Goal: Check status: Check status

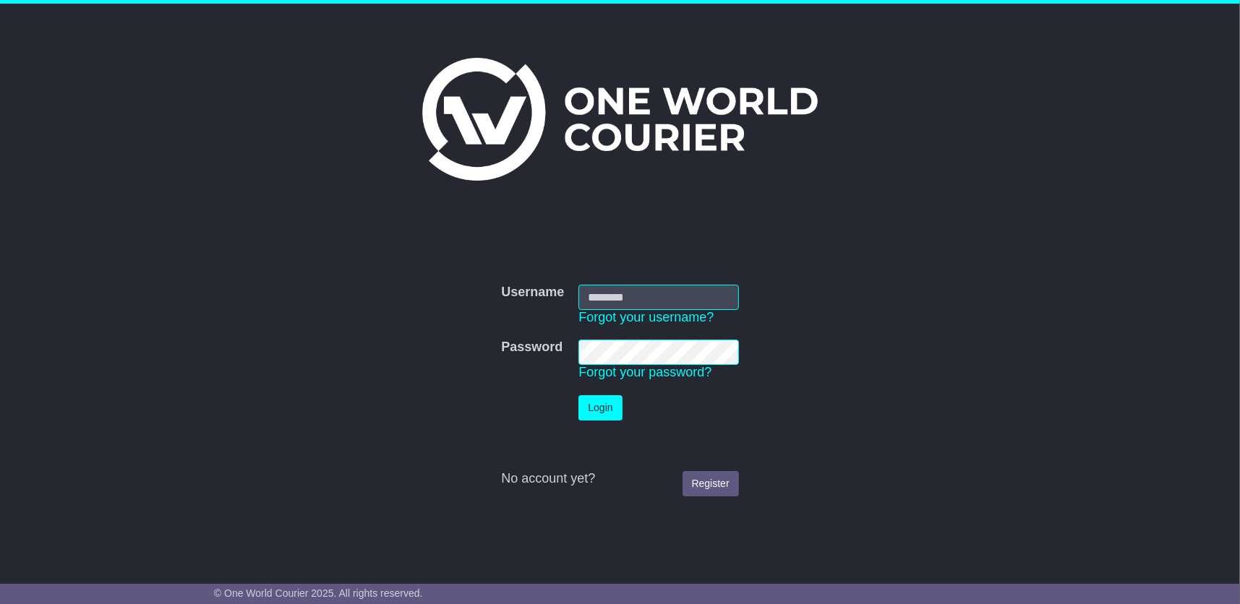
type input "**********"
click at [591, 408] on button "Login" at bounding box center [599, 407] width 43 height 25
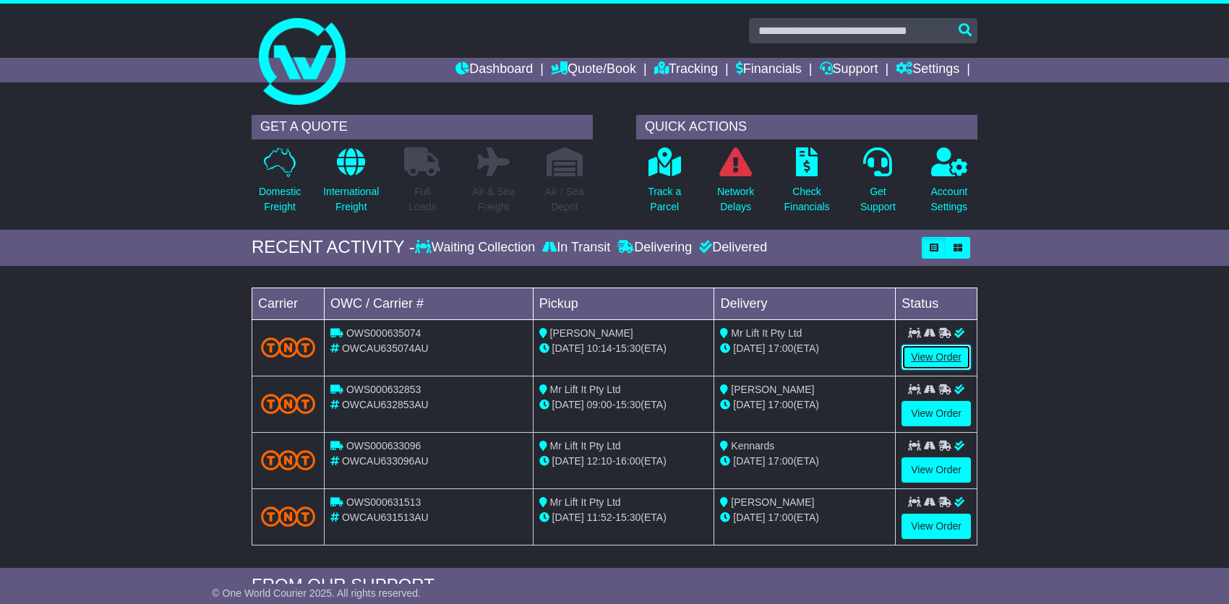
click at [920, 356] on link "View Order" at bounding box center [935, 357] width 69 height 25
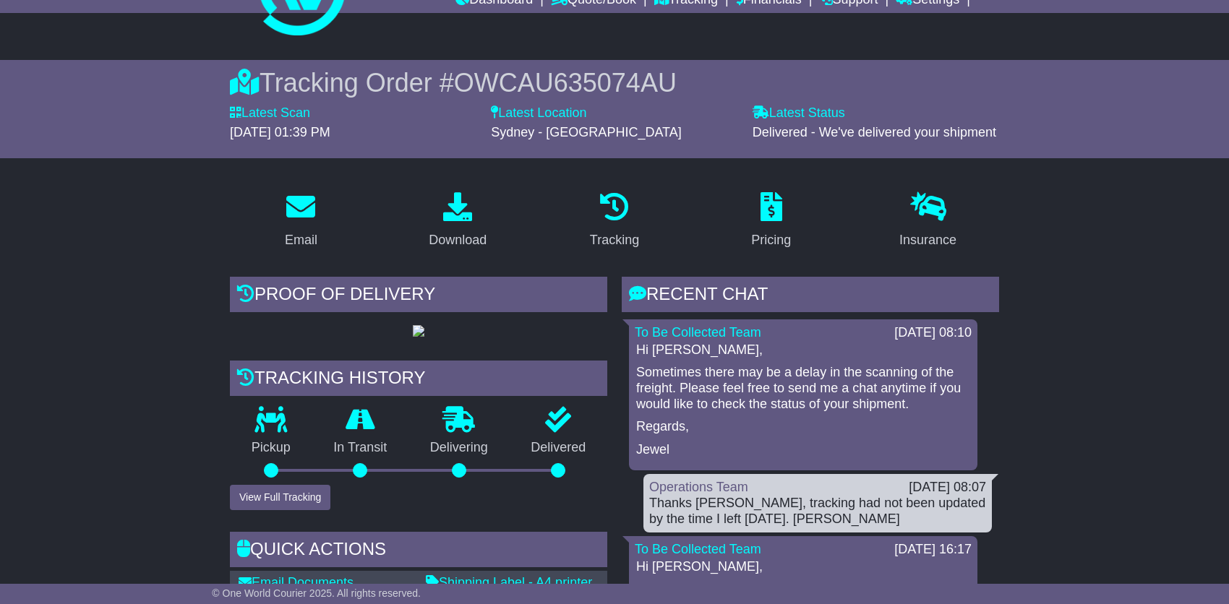
scroll to position [145, 0]
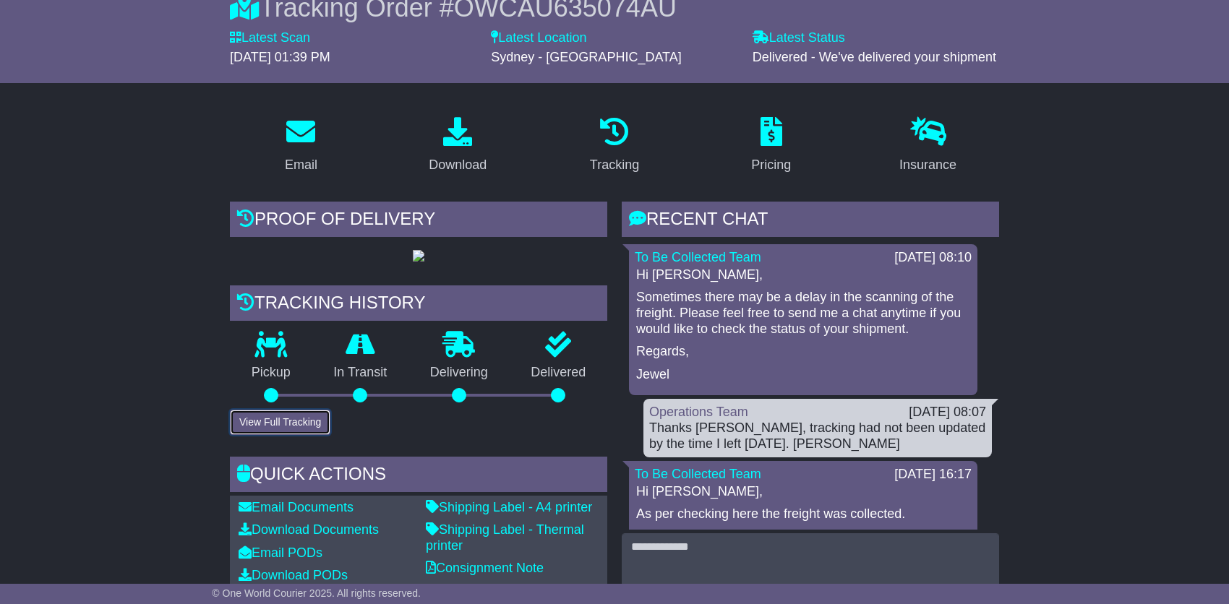
click at [311, 435] on button "View Full Tracking" at bounding box center [280, 422] width 100 height 25
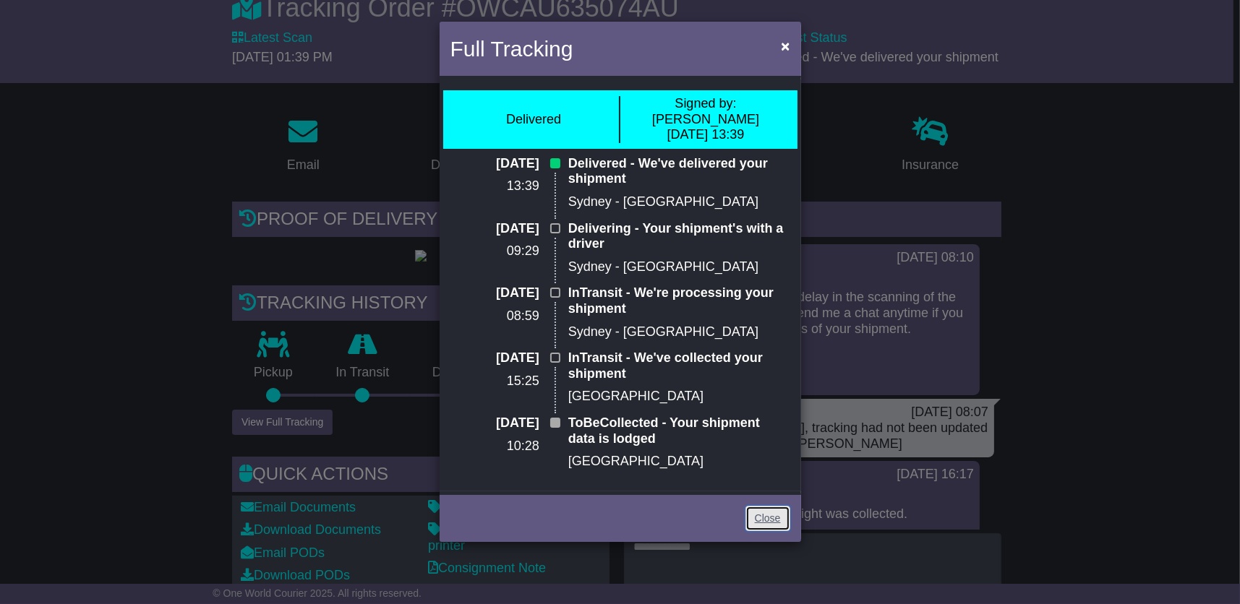
click at [771, 506] on link "Close" at bounding box center [767, 518] width 45 height 25
